Goal: Task Accomplishment & Management: Use online tool/utility

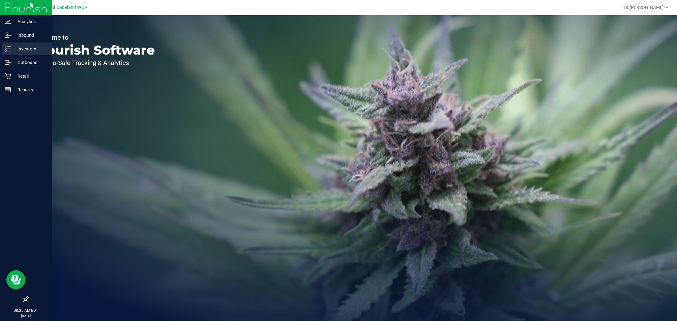
click at [25, 52] on p "Inventory" at bounding box center [30, 49] width 38 height 8
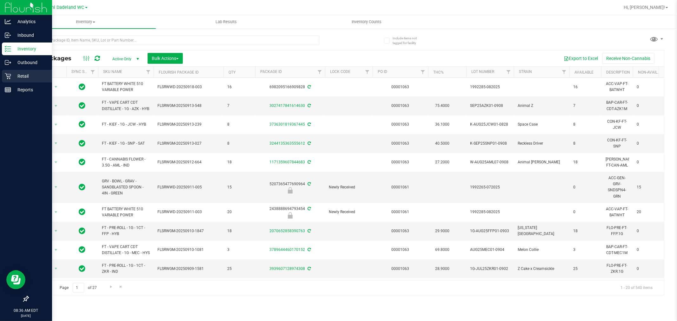
click at [10, 73] on icon at bounding box center [8, 76] width 6 height 6
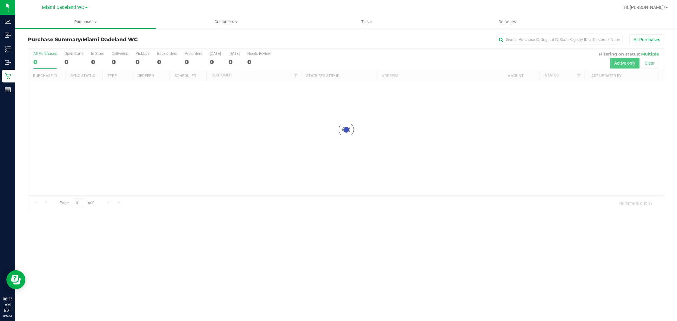
click at [211, 38] on h3 "Purchase Summary: Miami Dadeland WC" at bounding box center [134, 40] width 212 height 6
click at [411, 43] on div "All Purchases" at bounding box center [452, 39] width 424 height 11
click at [374, 25] on uib-tab-heading "Tills Manage tills Reconcile e-payments" at bounding box center [367, 22] width 140 height 13
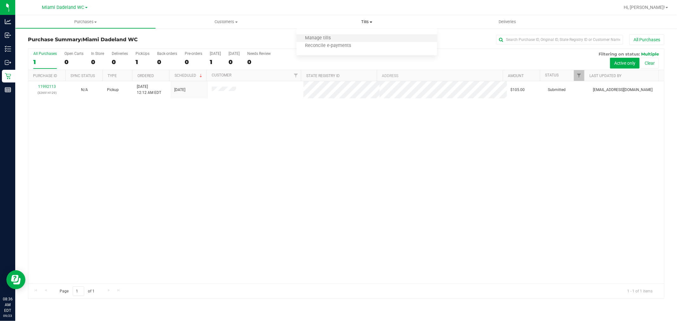
click at [352, 37] on li "Manage tills" at bounding box center [366, 39] width 141 height 8
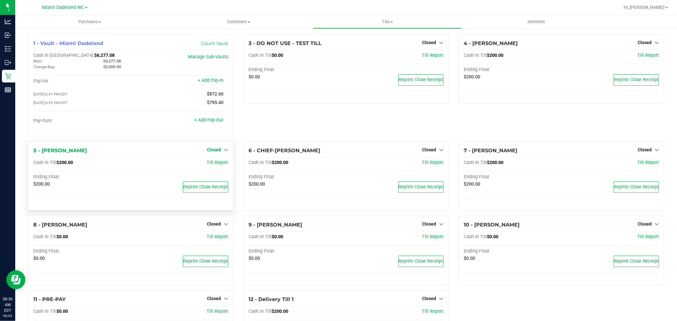
click at [214, 128] on div at bounding box center [130, 129] width 195 height 4
click at [220, 154] on div "5 - [PERSON_NAME] Closed Open Till" at bounding box center [130, 151] width 195 height 8
click at [217, 150] on span "Closed" at bounding box center [214, 149] width 14 height 5
click at [216, 165] on link "Open Till" at bounding box center [213, 162] width 17 height 5
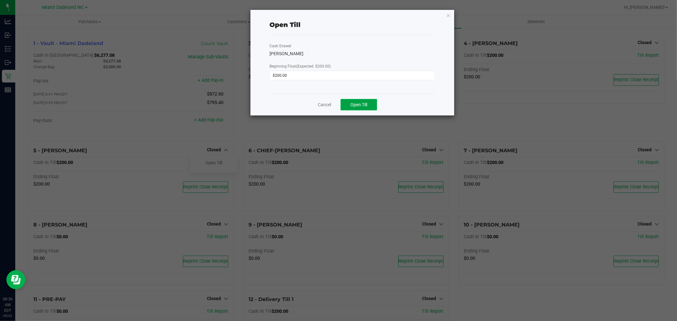
click at [359, 103] on span "Open Till" at bounding box center [358, 104] width 17 height 5
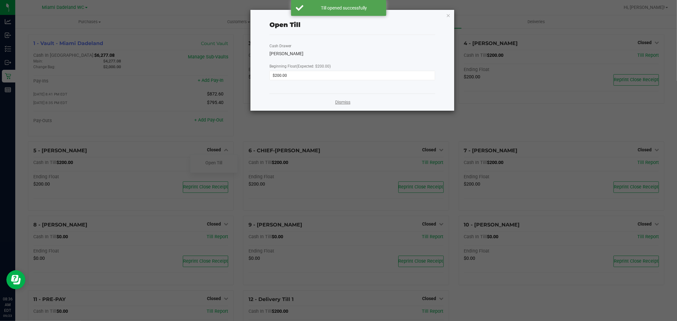
click at [346, 103] on link "Dismiss" at bounding box center [342, 102] width 15 height 7
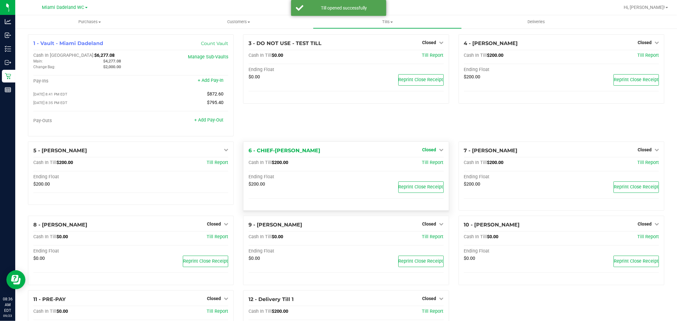
click at [423, 151] on span "Closed" at bounding box center [429, 149] width 14 height 5
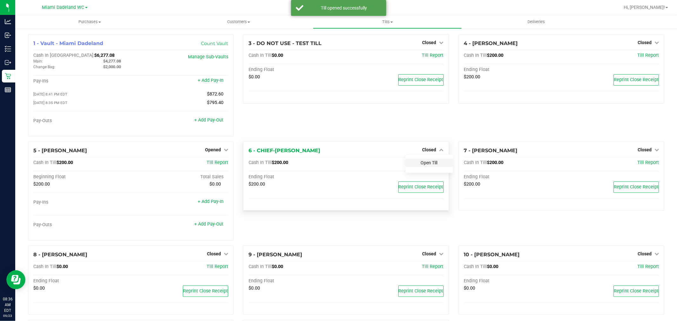
click at [429, 163] on link "Open Till" at bounding box center [429, 162] width 17 height 5
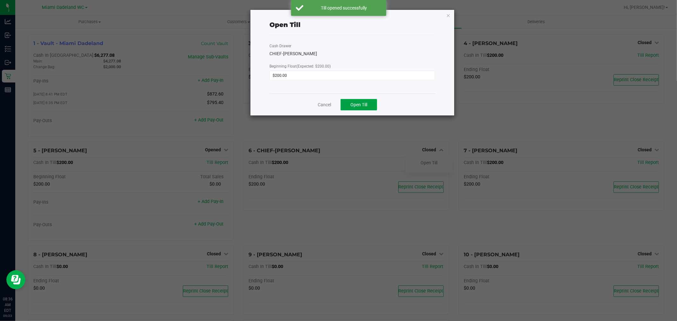
click at [360, 104] on span "Open Till" at bounding box center [358, 104] width 17 height 5
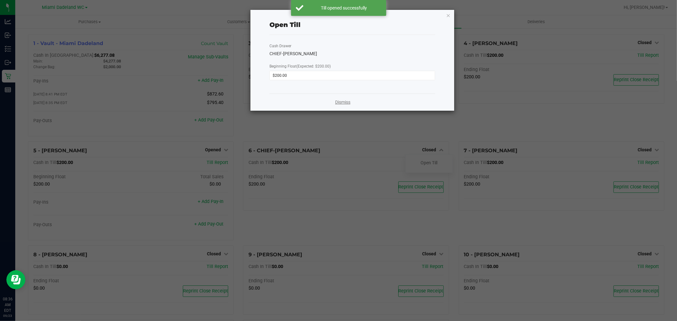
click at [343, 103] on link "Dismiss" at bounding box center [342, 102] width 15 height 7
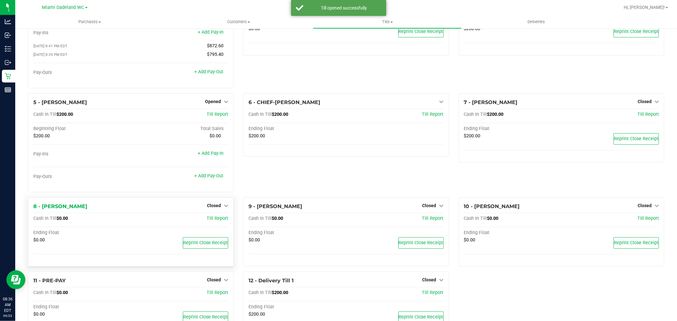
scroll to position [81, 0]
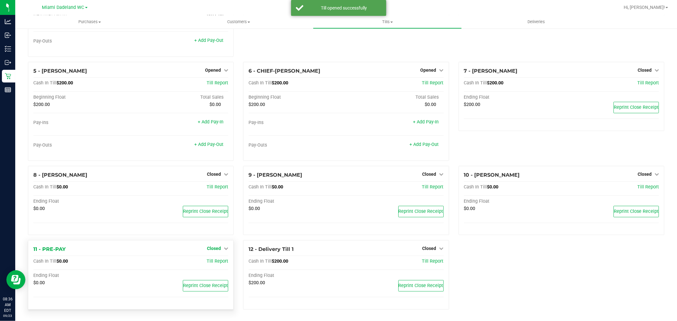
click at [218, 246] on span "Closed" at bounding box center [214, 248] width 14 height 5
click at [219, 261] on link "Open Till" at bounding box center [213, 261] width 17 height 5
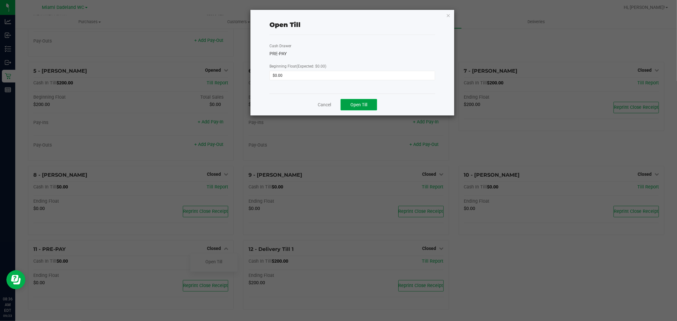
click at [373, 104] on button "Open Till" at bounding box center [358, 104] width 36 height 11
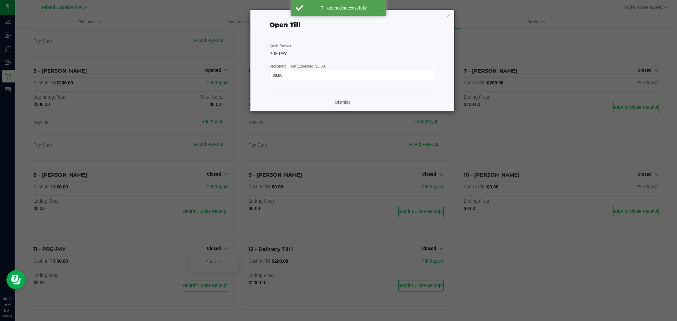
click at [344, 104] on link "Dismiss" at bounding box center [342, 102] width 15 height 7
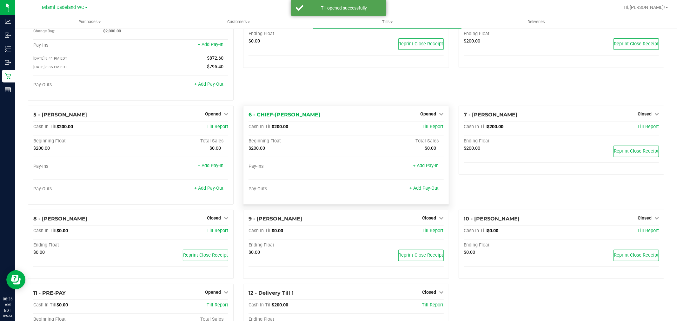
scroll to position [0, 0]
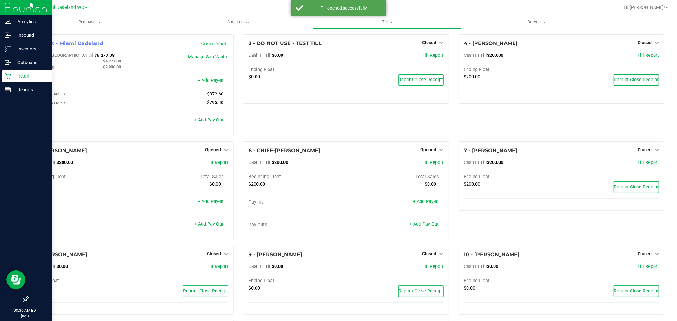
click at [6, 75] on icon at bounding box center [8, 76] width 6 height 6
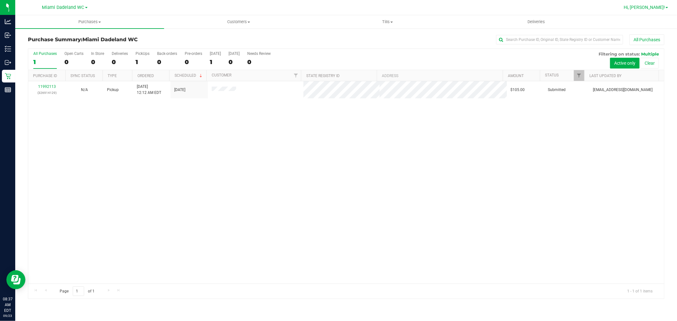
click at [654, 7] on span "Hi, [PERSON_NAME]!" at bounding box center [643, 7] width 41 height 5
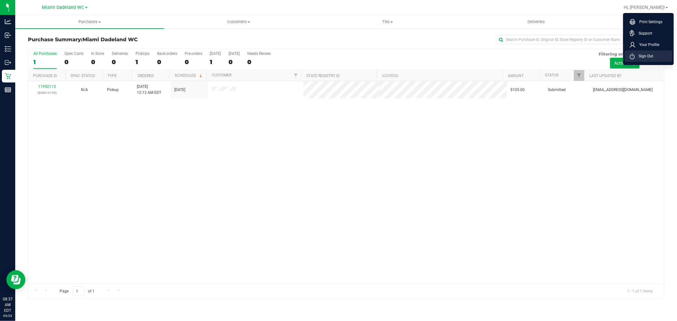
click at [648, 57] on span "Sign Out" at bounding box center [643, 56] width 18 height 6
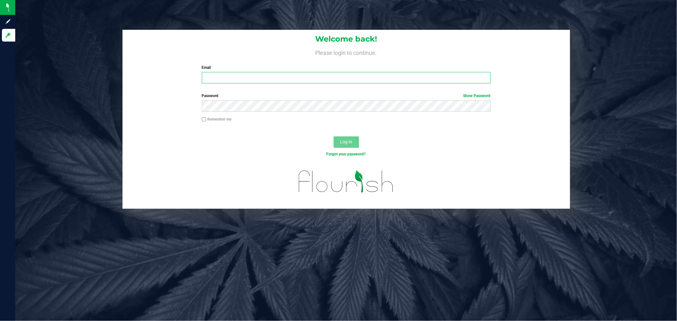
click at [252, 82] on input "Email" at bounding box center [346, 77] width 289 height 11
type input "[EMAIL_ADDRESS][DOMAIN_NAME]"
click at [333, 136] on button "Log In" at bounding box center [345, 141] width 25 height 11
